Goal: Task Accomplishment & Management: Manage account settings

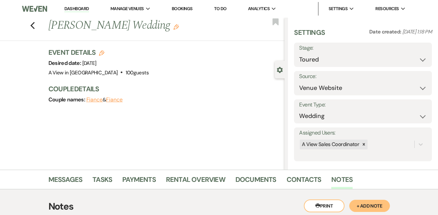
select select "5"
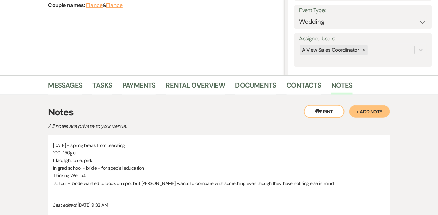
click at [364, 106] on button "+ Add Note" at bounding box center [369, 112] width 41 height 12
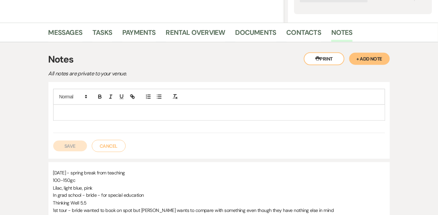
scroll to position [158, 0]
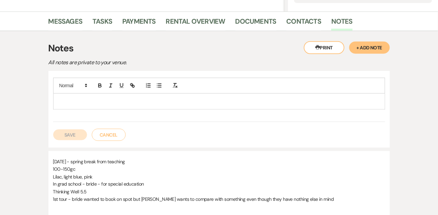
click at [154, 102] on p at bounding box center [219, 101] width 321 height 7
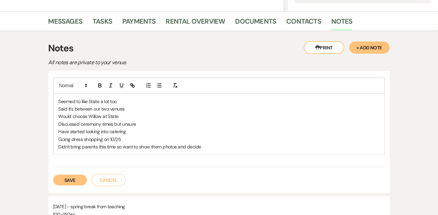
click at [76, 183] on button "Save" at bounding box center [70, 180] width 34 height 11
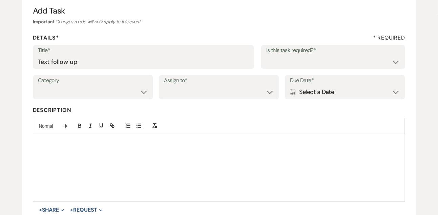
type input "Text follow up"
click at [269, 63] on select "Yes No" at bounding box center [333, 61] width 134 height 13
select select "true"
click at [266, 55] on select "Yes No" at bounding box center [333, 61] width 134 height 13
click at [93, 97] on select "Venue Vendors Guests Details Finalize & Share" at bounding box center [93, 92] width 110 height 13
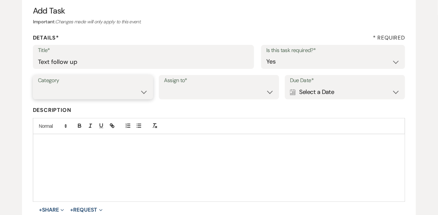
select select "31"
click at [38, 86] on select "Venue Vendors Guests Details Finalize & Share" at bounding box center [93, 92] width 110 height 13
click at [175, 100] on div "Category Venue Vendors Guests Details Finalize & Share Assign to* Venue Client …" at bounding box center [219, 90] width 372 height 30
click at [176, 96] on select "Venue Client" at bounding box center [219, 92] width 110 height 13
select select "venueHost"
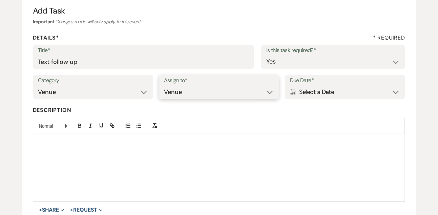
click at [164, 86] on select "Venue Client" at bounding box center [219, 92] width 110 height 13
click at [341, 90] on div "Calendar Select a Date Expand" at bounding box center [345, 92] width 110 height 13
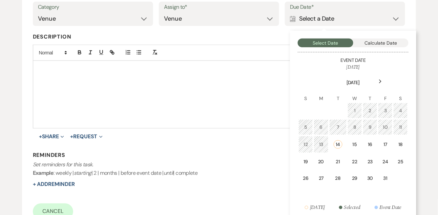
scroll to position [146, 0]
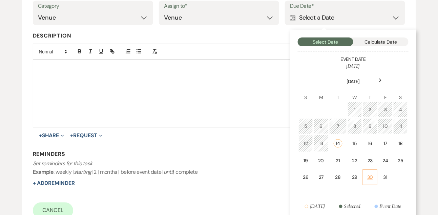
click at [374, 174] on td "30" at bounding box center [370, 178] width 15 height 16
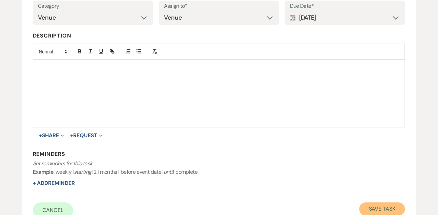
click at [375, 211] on button "Save Task" at bounding box center [382, 210] width 46 height 14
select select "9"
select select "5"
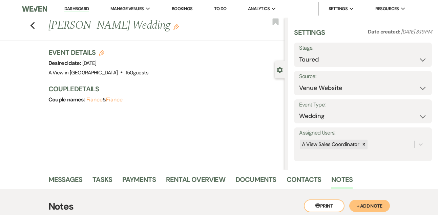
select select "5"
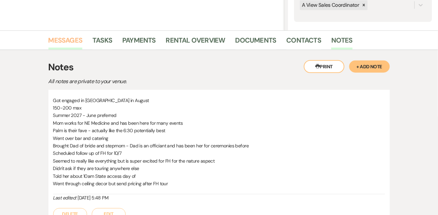
click at [79, 35] on link "Messages" at bounding box center [65, 42] width 34 height 15
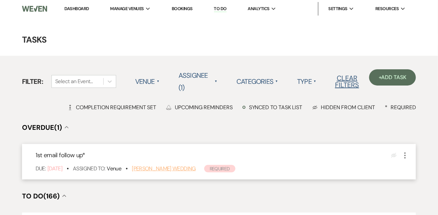
click at [156, 169] on link "Sara Woodland's Wedding" at bounding box center [164, 168] width 64 height 7
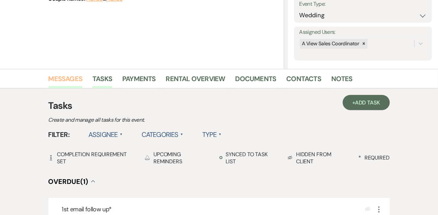
click at [71, 77] on link "Messages" at bounding box center [65, 80] width 34 height 15
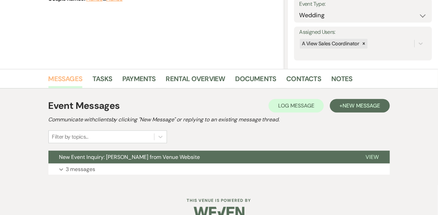
scroll to position [104, 0]
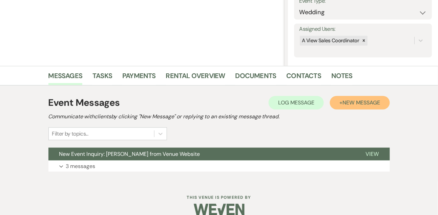
click at [359, 98] on button "+ New Message" at bounding box center [360, 103] width 60 height 14
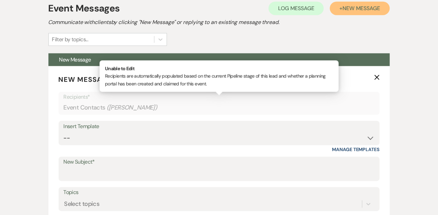
scroll to position [202, 0]
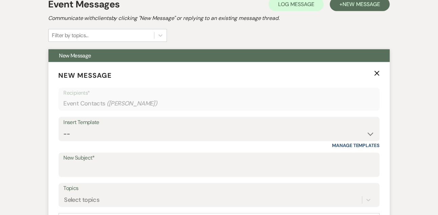
click at [74, 143] on div "Insert Template -- Tour Confirmation Contract (Pre-Booked Leads) Out of office …" at bounding box center [219, 133] width 321 height 32
click at [72, 136] on select "-- Tour Confirmation Contract (Pre-Booked Leads) Out of office Inquiry Email Al…" at bounding box center [219, 134] width 311 height 13
select select "5552"
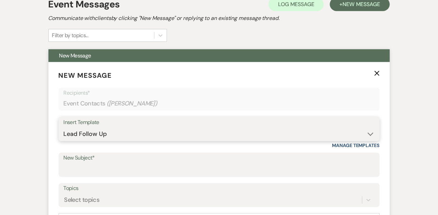
click at [64, 128] on select "-- Tour Confirmation Contract (Pre-Booked Leads) Out of office Inquiry Email Al…" at bounding box center [219, 134] width 311 height 13
type input "Still Thinking About A View? Let’s Chat! 💬"
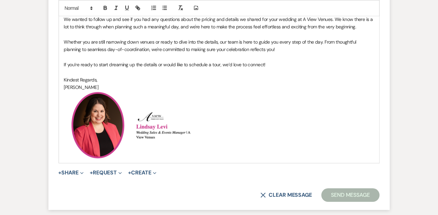
scroll to position [437, 0]
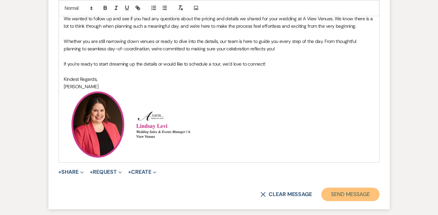
click at [344, 190] on button "Send Message" at bounding box center [350, 195] width 58 height 14
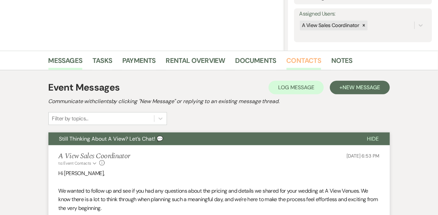
click at [309, 64] on link "Contacts" at bounding box center [303, 62] width 35 height 15
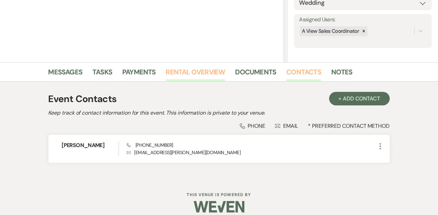
scroll to position [115, 0]
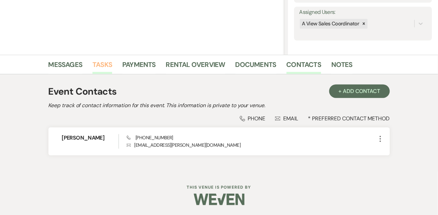
click at [106, 63] on link "Tasks" at bounding box center [102, 66] width 20 height 15
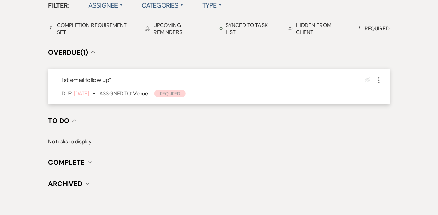
scroll to position [251, 0]
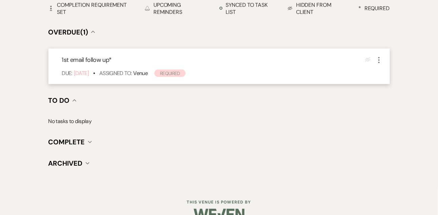
click at [377, 62] on icon "More" at bounding box center [379, 60] width 8 height 8
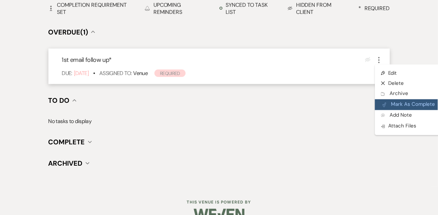
click at [388, 103] on button "Plan Portal Link Mark As Complete" at bounding box center [408, 105] width 66 height 11
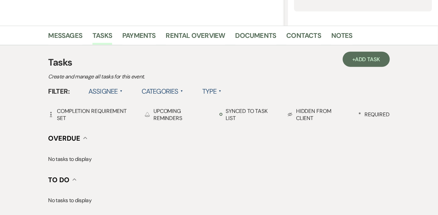
scroll to position [134, 0]
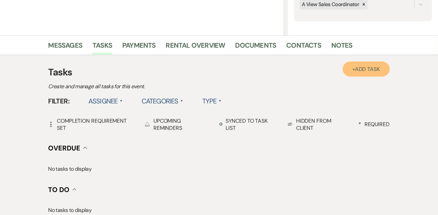
click at [370, 76] on link "+ Add Task" at bounding box center [366, 69] width 47 height 15
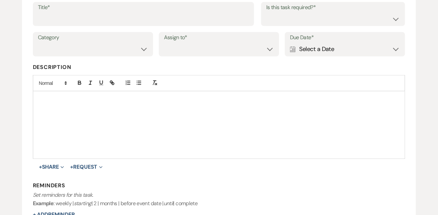
scroll to position [90, 0]
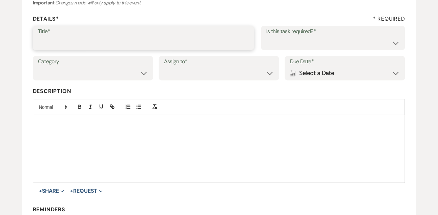
click at [143, 45] on input "Title*" at bounding box center [143, 42] width 211 height 13
type input "Text follow up"
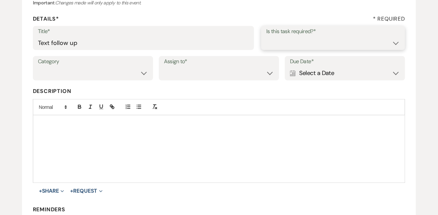
click at [288, 44] on select "Yes No" at bounding box center [333, 42] width 134 height 13
select select "true"
click at [266, 36] on select "Yes No" at bounding box center [333, 42] width 134 height 13
click at [126, 77] on select "Venue Vendors Guests Details Finalize & Share" at bounding box center [93, 73] width 110 height 13
select select "31"
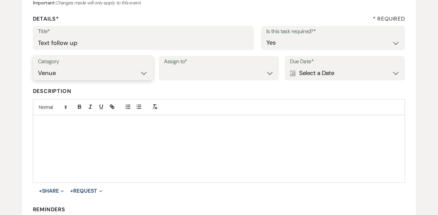
click at [38, 67] on select "Venue Vendors Guests Details Finalize & Share" at bounding box center [93, 73] width 110 height 13
drag, startPoint x: 169, startPoint y: 84, endPoint x: 149, endPoint y: 84, distance: 19.6
click at [169, 84] on div "Category Venue Vendors Guests Details Finalize & Share Assign to* Venue Client …" at bounding box center [219, 71] width 372 height 30
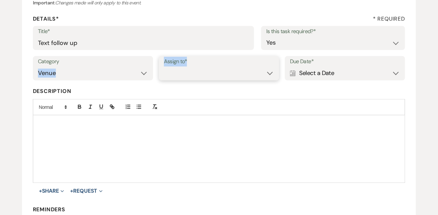
click at [175, 77] on select "Venue Client" at bounding box center [219, 73] width 110 height 13
select select "venueHost"
click at [164, 67] on select "Venue Client" at bounding box center [219, 73] width 110 height 13
click at [341, 69] on div "Calendar Select a Date Expand" at bounding box center [345, 73] width 110 height 13
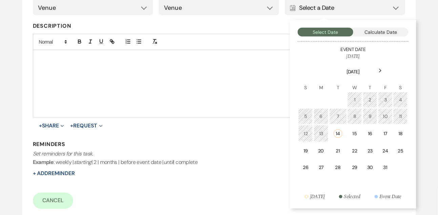
scroll to position [163, 0]
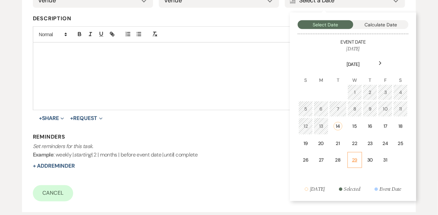
click at [356, 157] on div "29" at bounding box center [355, 160] width 6 height 7
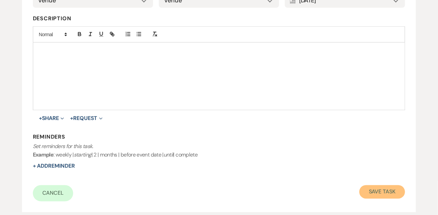
click at [393, 197] on button "Save Task" at bounding box center [382, 193] width 46 height 14
select select "9"
select select "5"
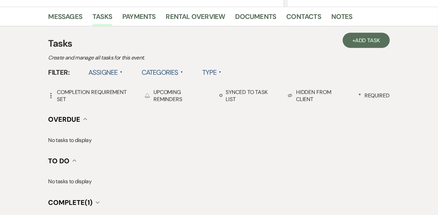
scroll to position [134, 0]
